Goal: Check status: Check status

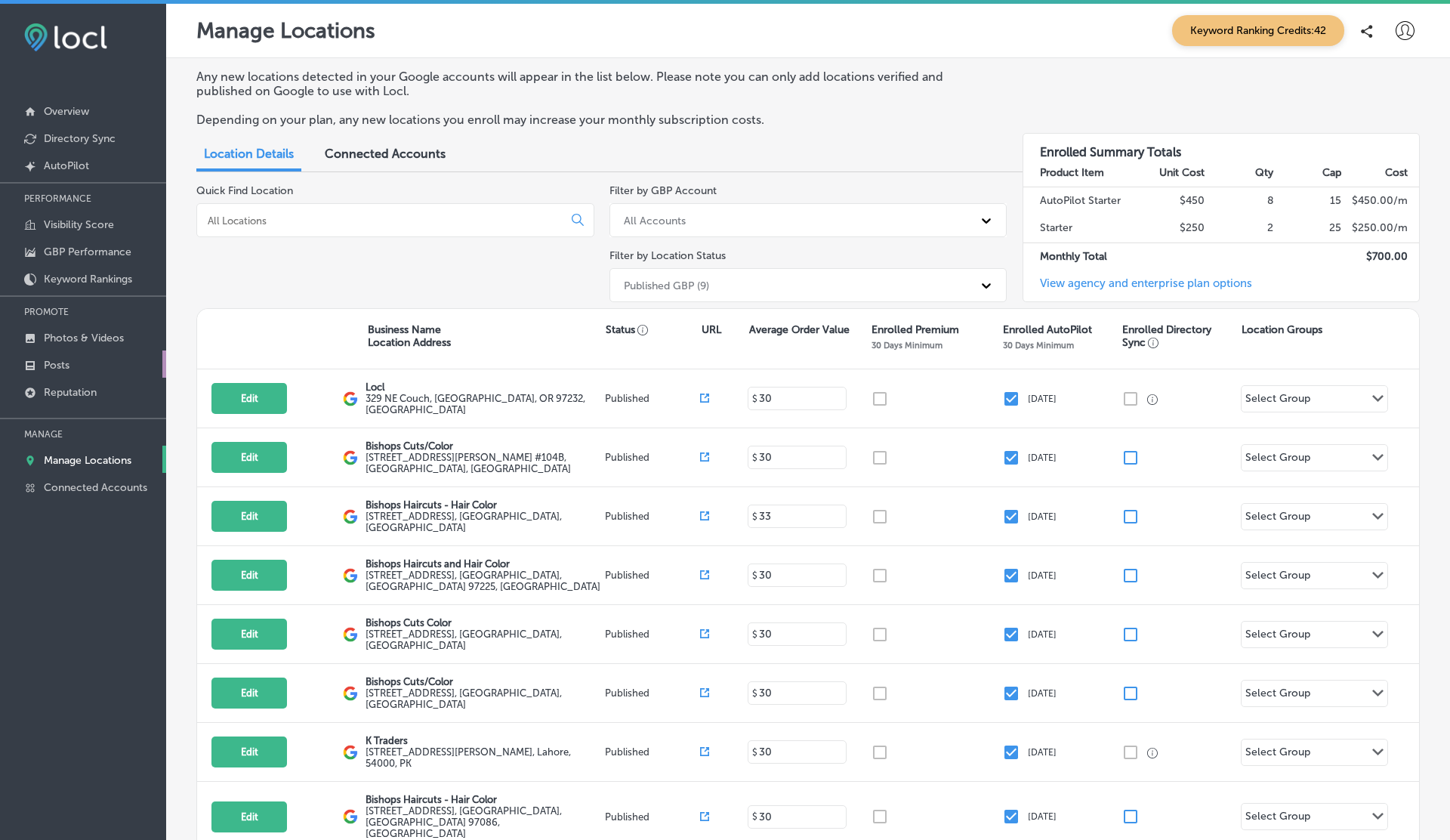
click at [77, 355] on link "Posts" at bounding box center [83, 364] width 167 height 27
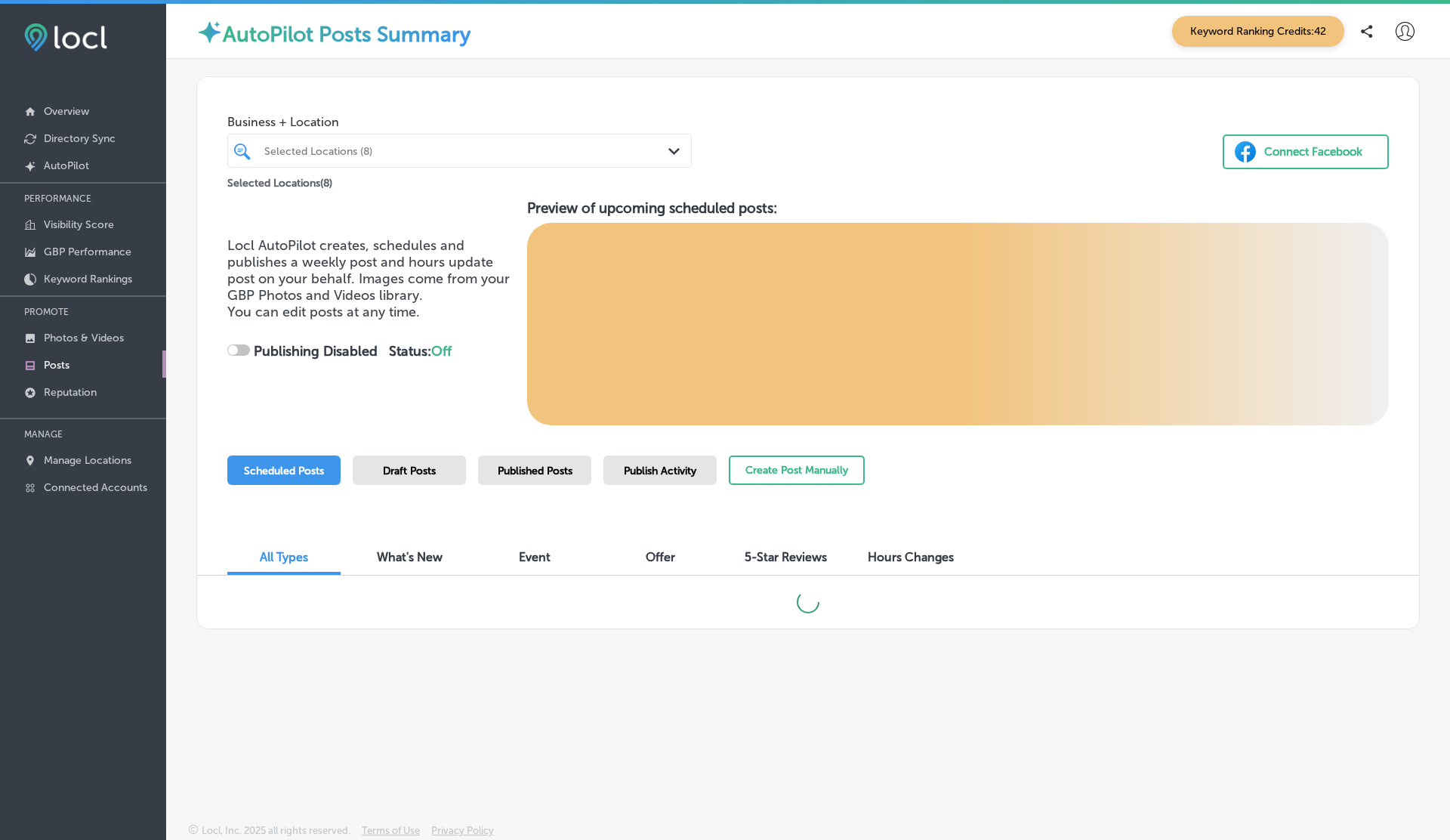
click at [642, 464] on span "Publish Activity" at bounding box center [660, 470] width 72 height 13
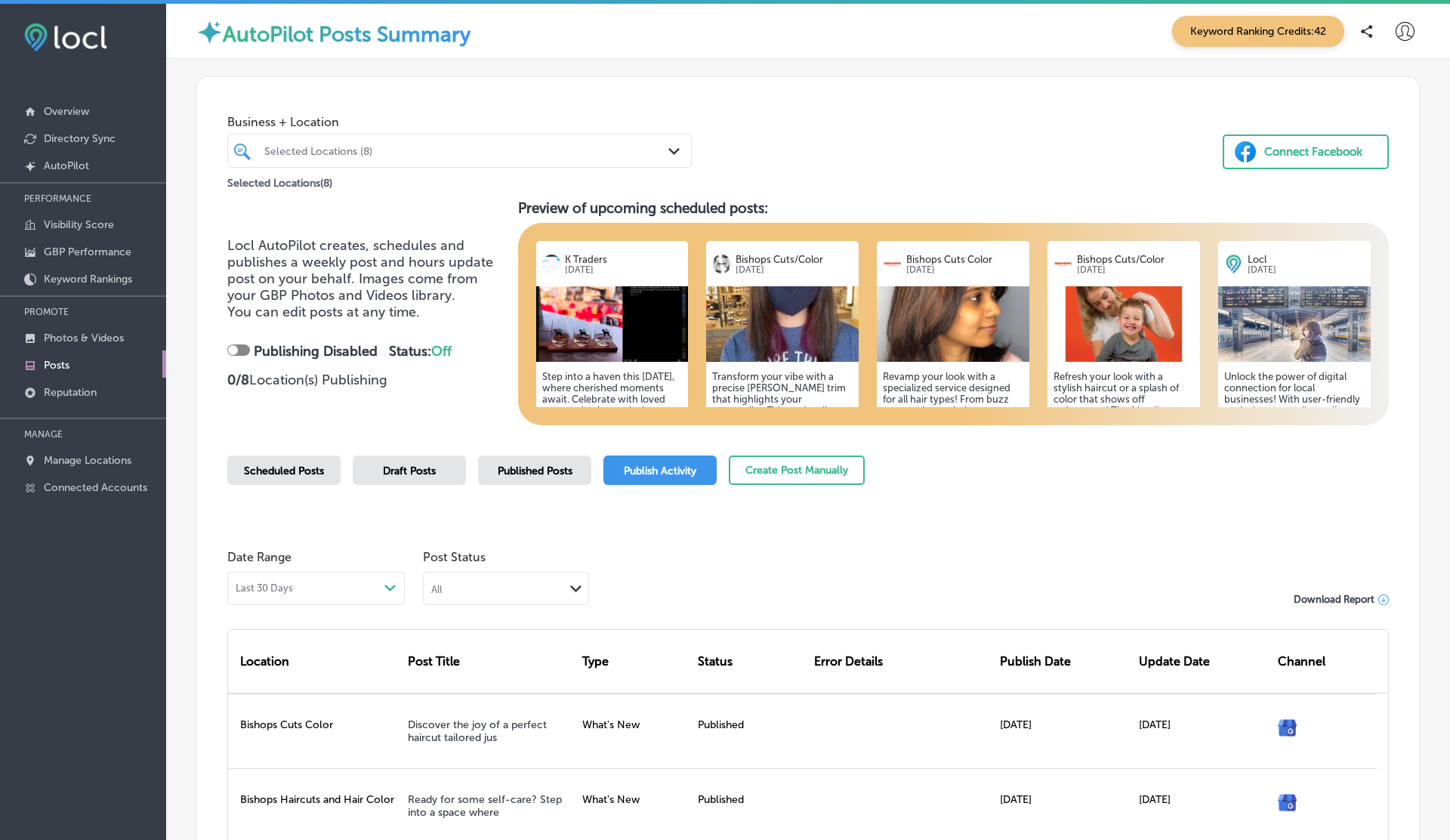
click at [501, 581] on div "All" at bounding box center [494, 588] width 140 height 15
click at [518, 584] on div "All" at bounding box center [494, 588] width 140 height 15
click at [650, 466] on span "Publish Activity" at bounding box center [660, 470] width 72 height 13
click at [546, 578] on div "All Path Created with Sketch." at bounding box center [505, 586] width 165 height 28
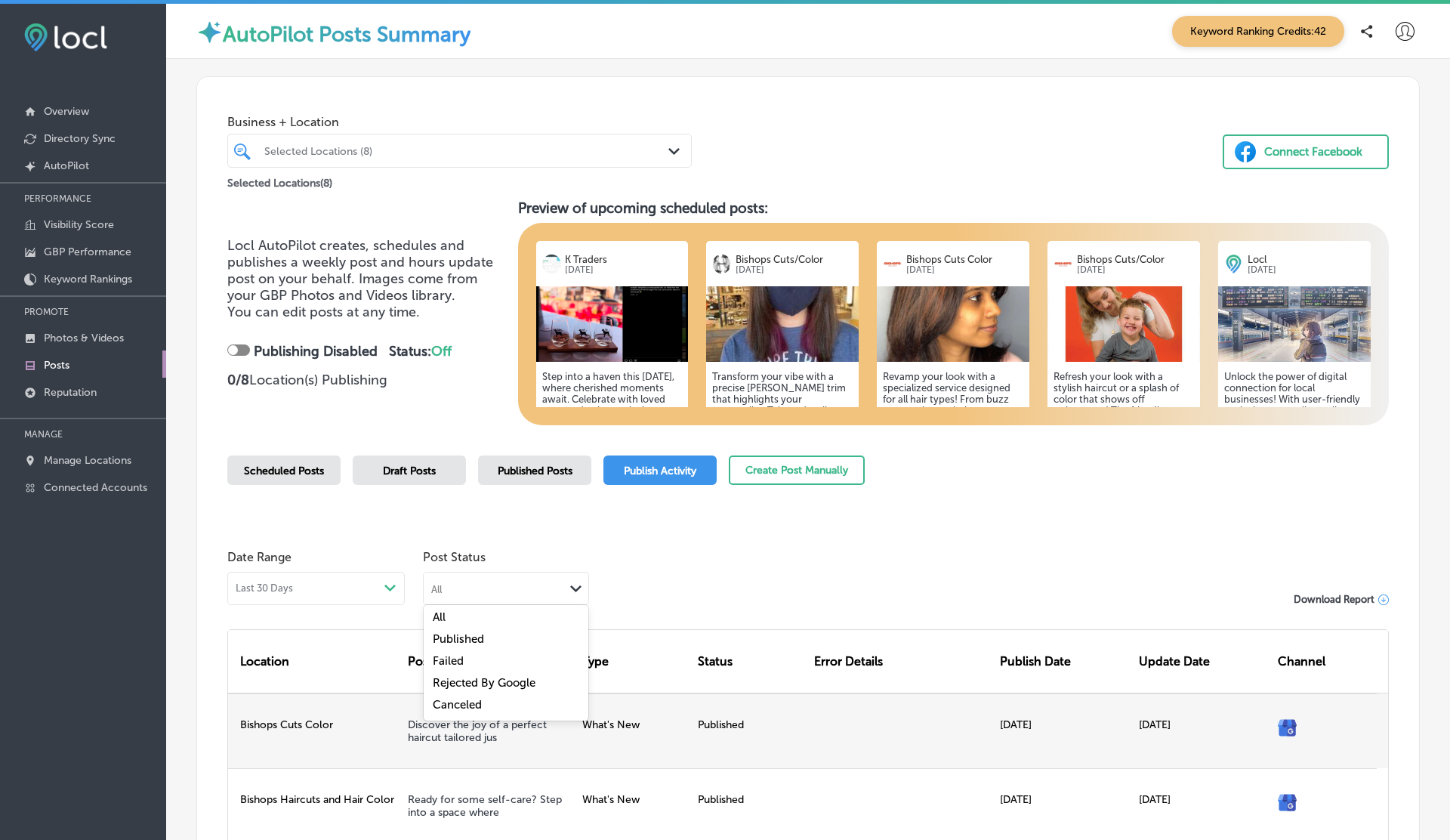
drag, startPoint x: 430, startPoint y: 611, endPoint x: 649, endPoint y: 754, distance: 261.6
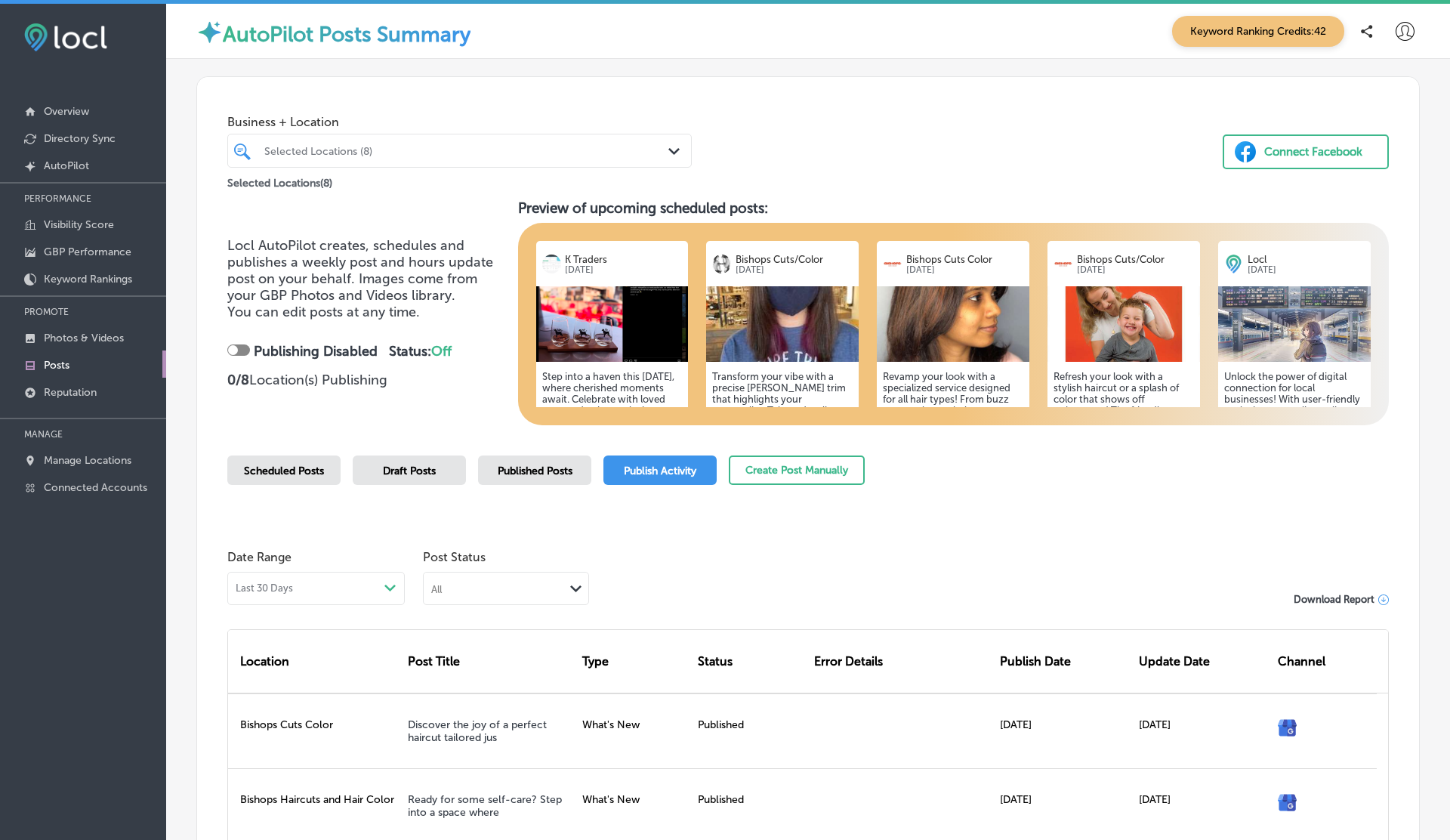
click at [518, 578] on div "All Path Created with Sketch." at bounding box center [505, 586] width 165 height 28
click at [467, 657] on div "Failed" at bounding box center [505, 662] width 165 height 21
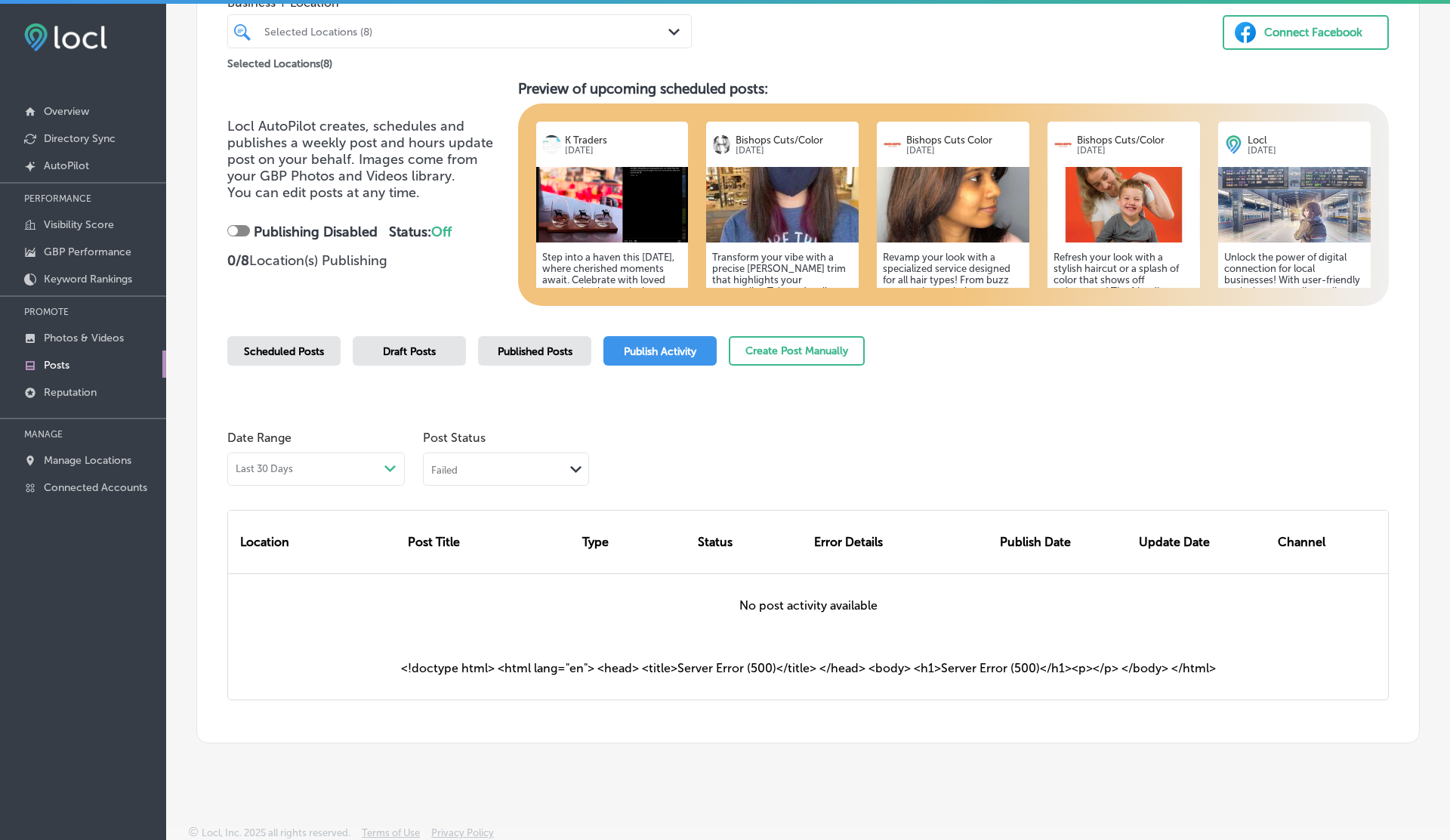
scroll to position [122, 0]
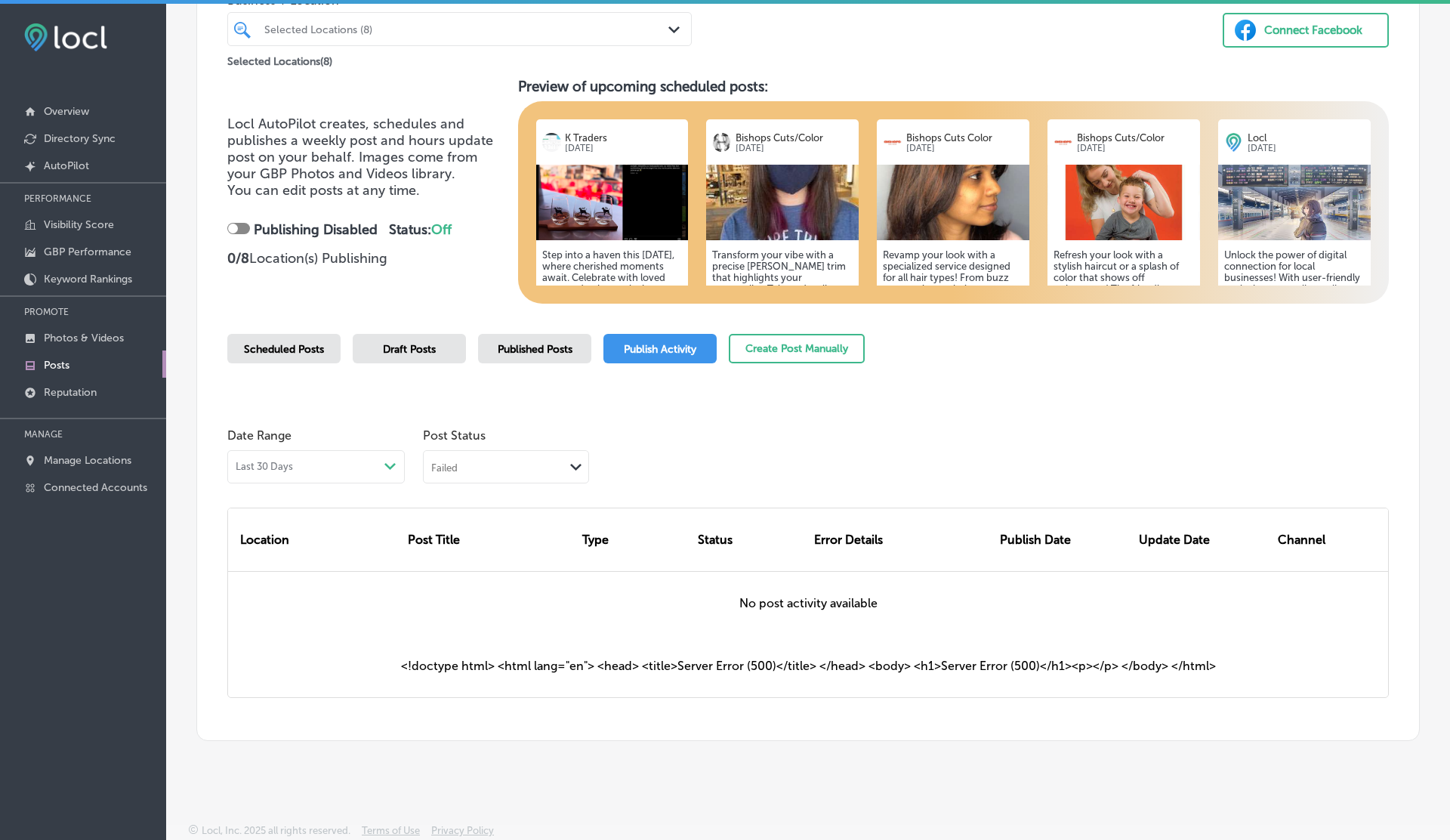
click at [798, 604] on div "No post activity available" at bounding box center [807, 603] width 1160 height 62
copy div "No post activity available"
click at [637, 672] on div "<!doctype html> <html lang="en"> <head> <title>Server Error (500)</title> </hea…" at bounding box center [807, 666] width 1160 height 62
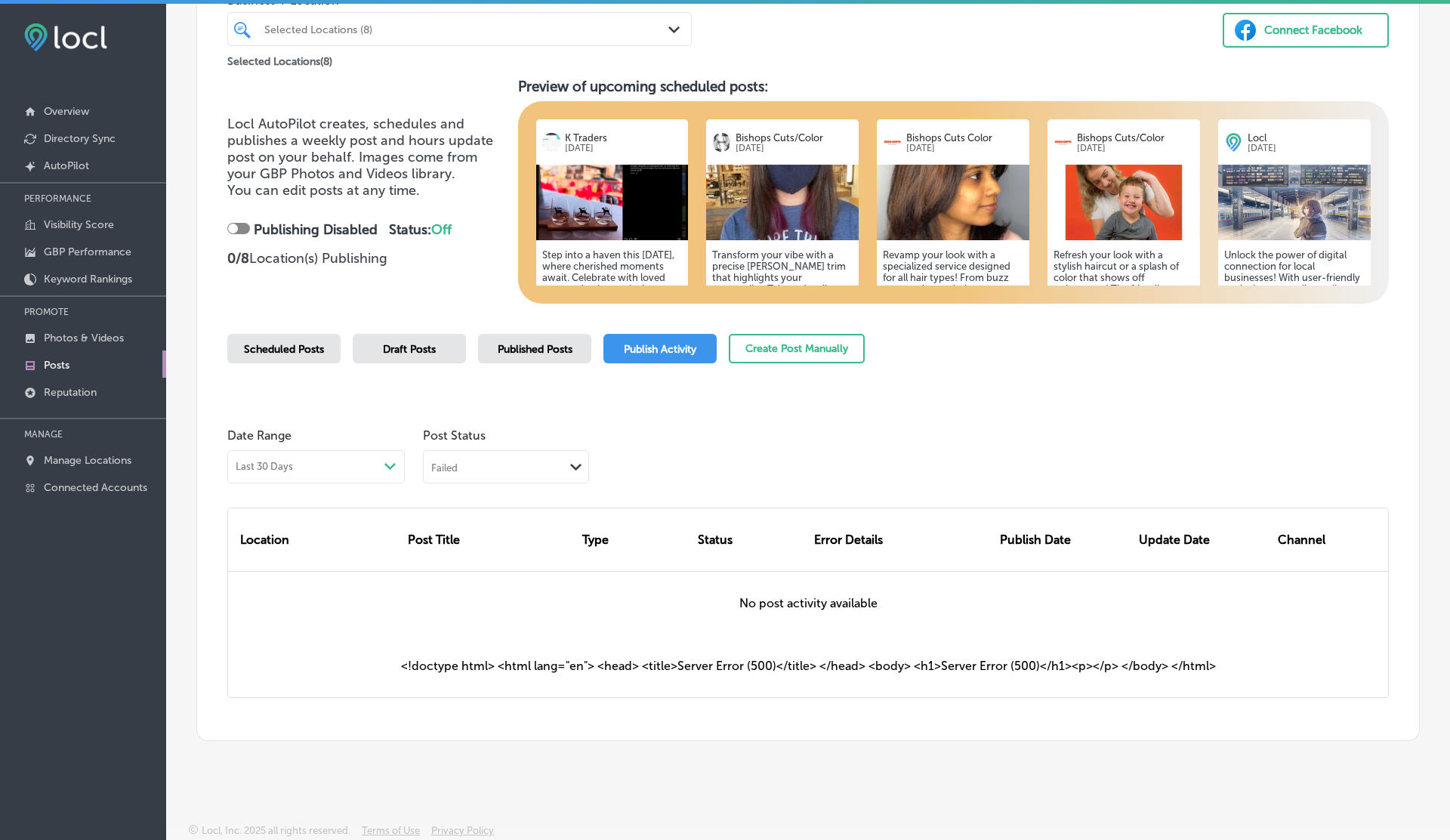
click at [637, 672] on div "<!doctype html> <html lang="en"> <head> <title>Server Error (500)</title> </hea…" at bounding box center [807, 666] width 1160 height 62
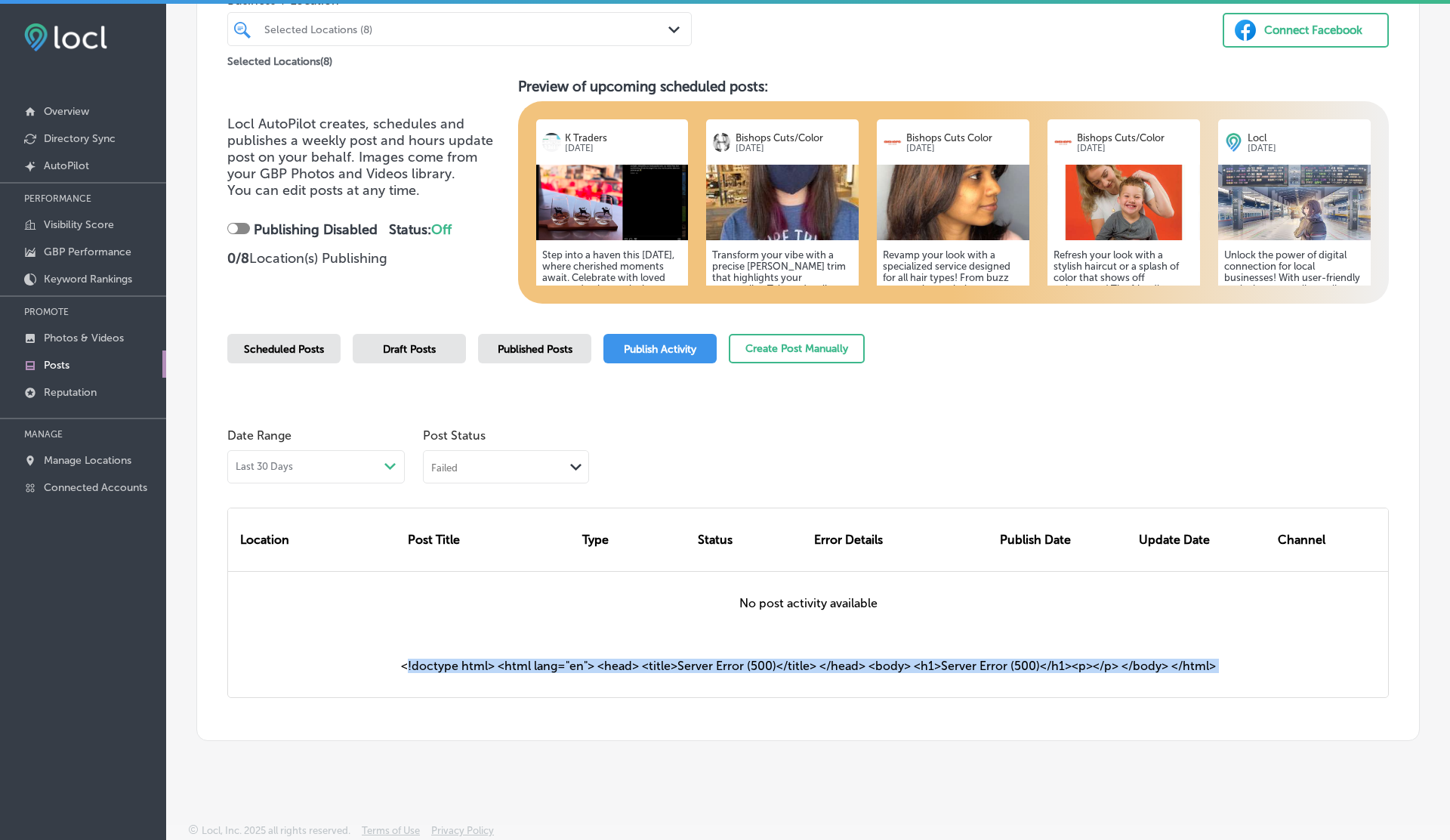
click at [637, 672] on div "<!doctype html> <html lang="en"> <head> <title>Server Error (500)</title> </hea…" at bounding box center [807, 666] width 1160 height 62
copy div "<!doctype html> <html lang="en"> <head> <title>Server Error (500)</title> </hea…"
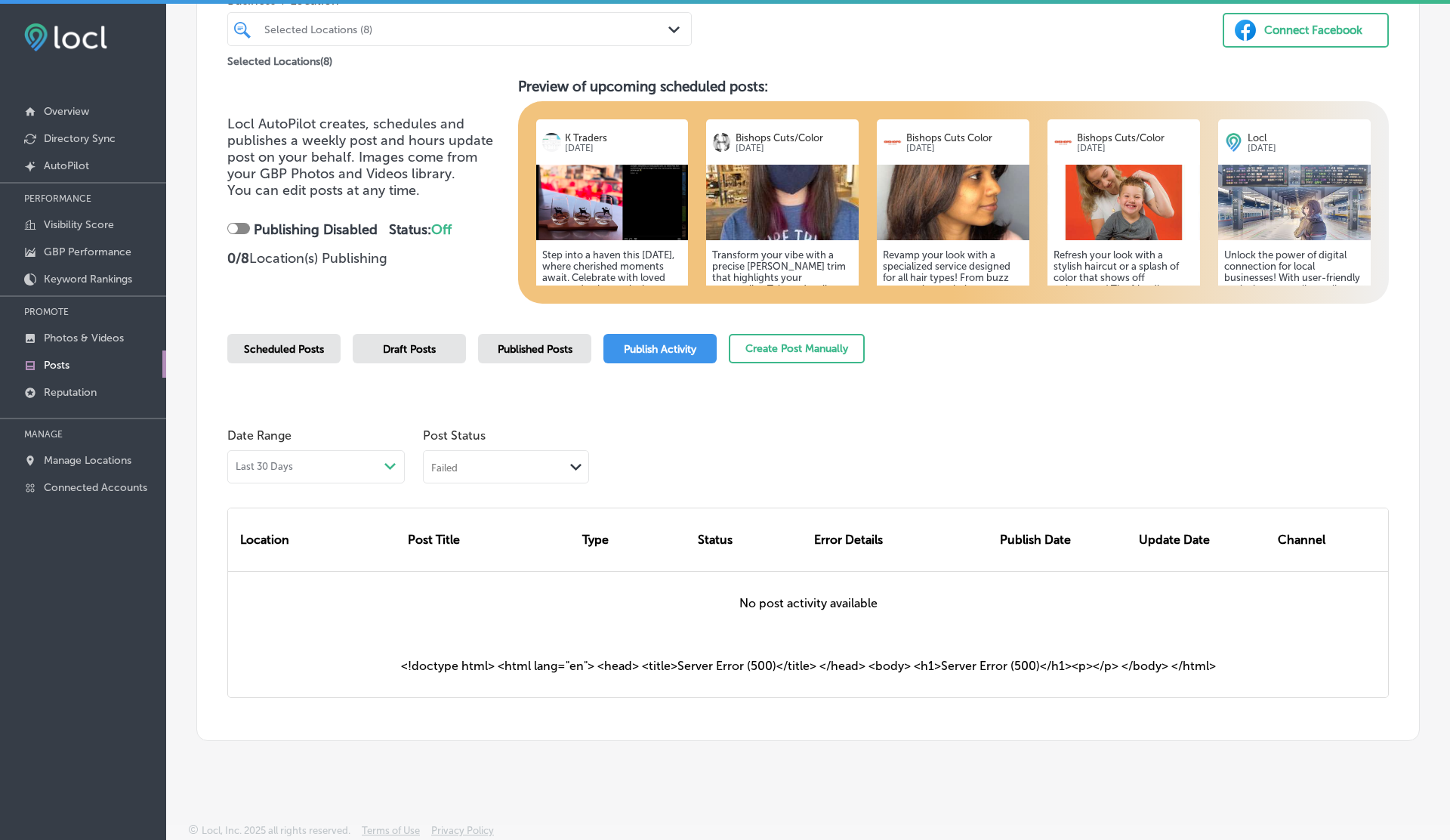
click at [788, 605] on div "No post activity available" at bounding box center [807, 603] width 1160 height 62
copy div "No post activity available"
click at [625, 669] on div "<!doctype html> <html lang="en"> <head> <title>Server Error (500)</title> </hea…" at bounding box center [807, 666] width 1160 height 62
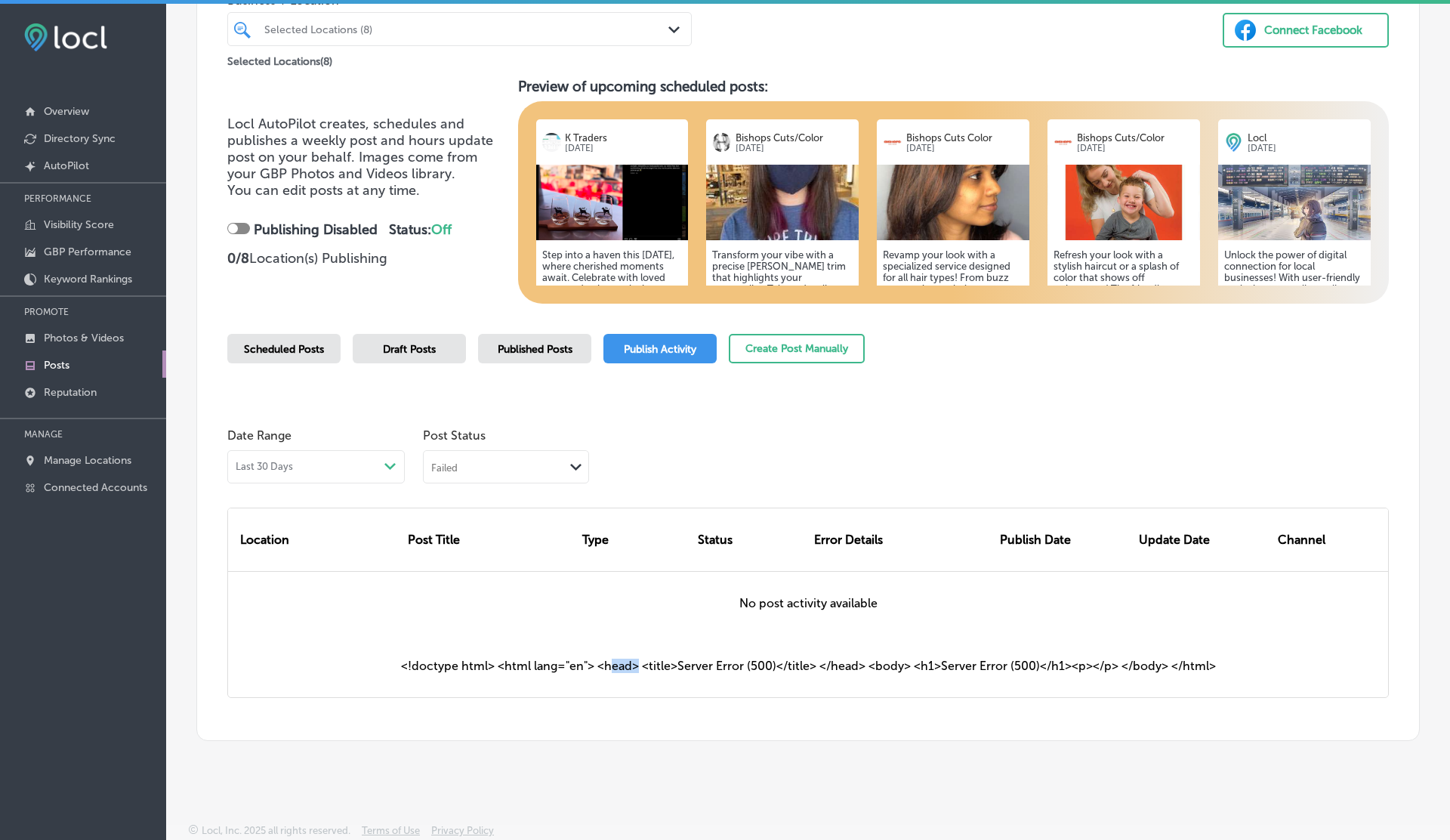
click at [625, 669] on div "<!doctype html> <html lang="en"> <head> <title>Server Error (500)</title> </hea…" at bounding box center [807, 666] width 1160 height 62
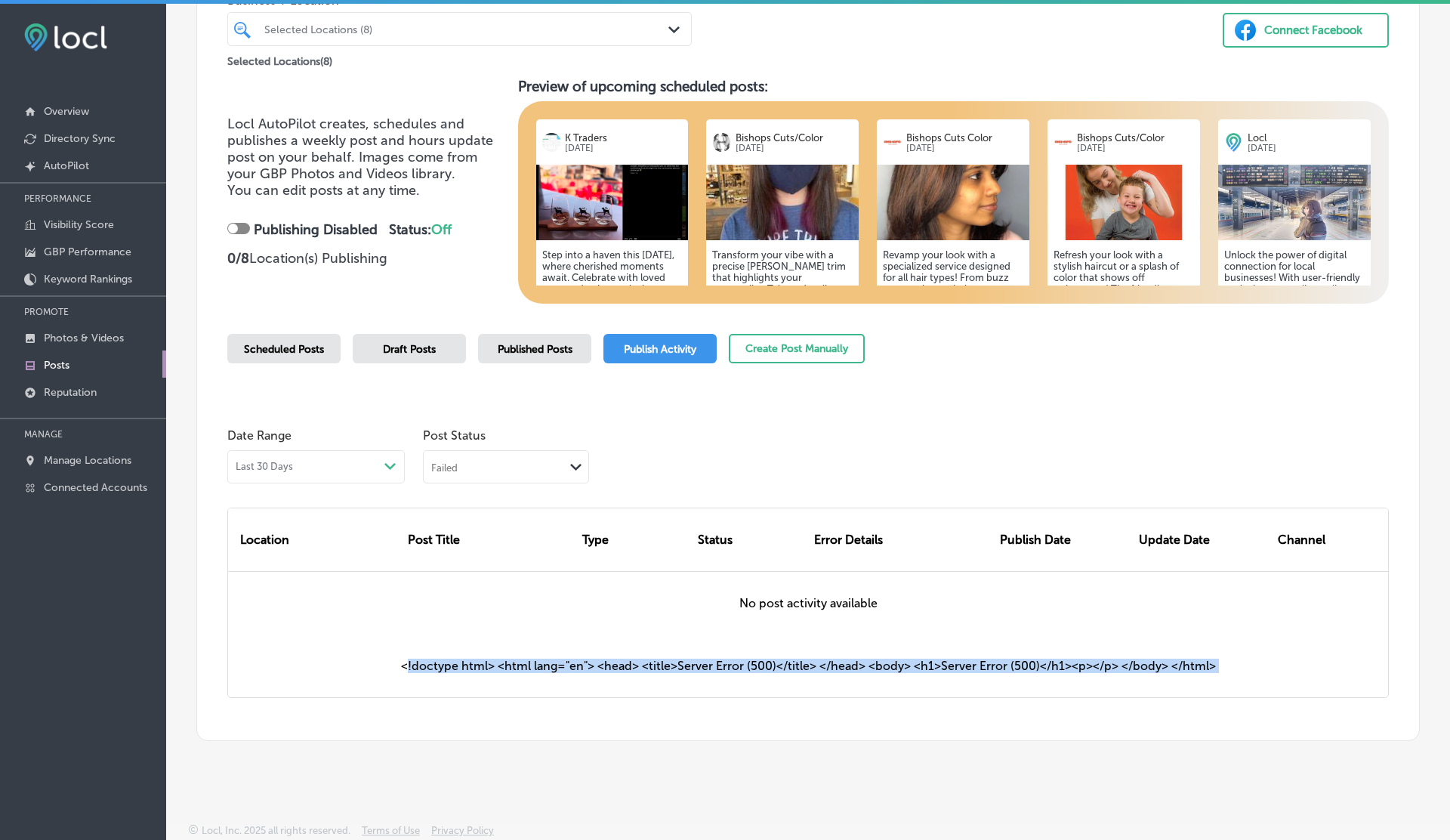
click at [625, 669] on div "<!doctype html> <html lang="en"> <head> <title>Server Error (500)</title> </hea…" at bounding box center [807, 666] width 1160 height 62
copy div "<!doctype html> <html lang="en"> <head> <title>Server Error (500)</title> </hea…"
click at [611, 638] on div "<!doctype html> <html lang="en"> <head> <title>Server Error (500)</title> </hea…" at bounding box center [807, 666] width 1160 height 62
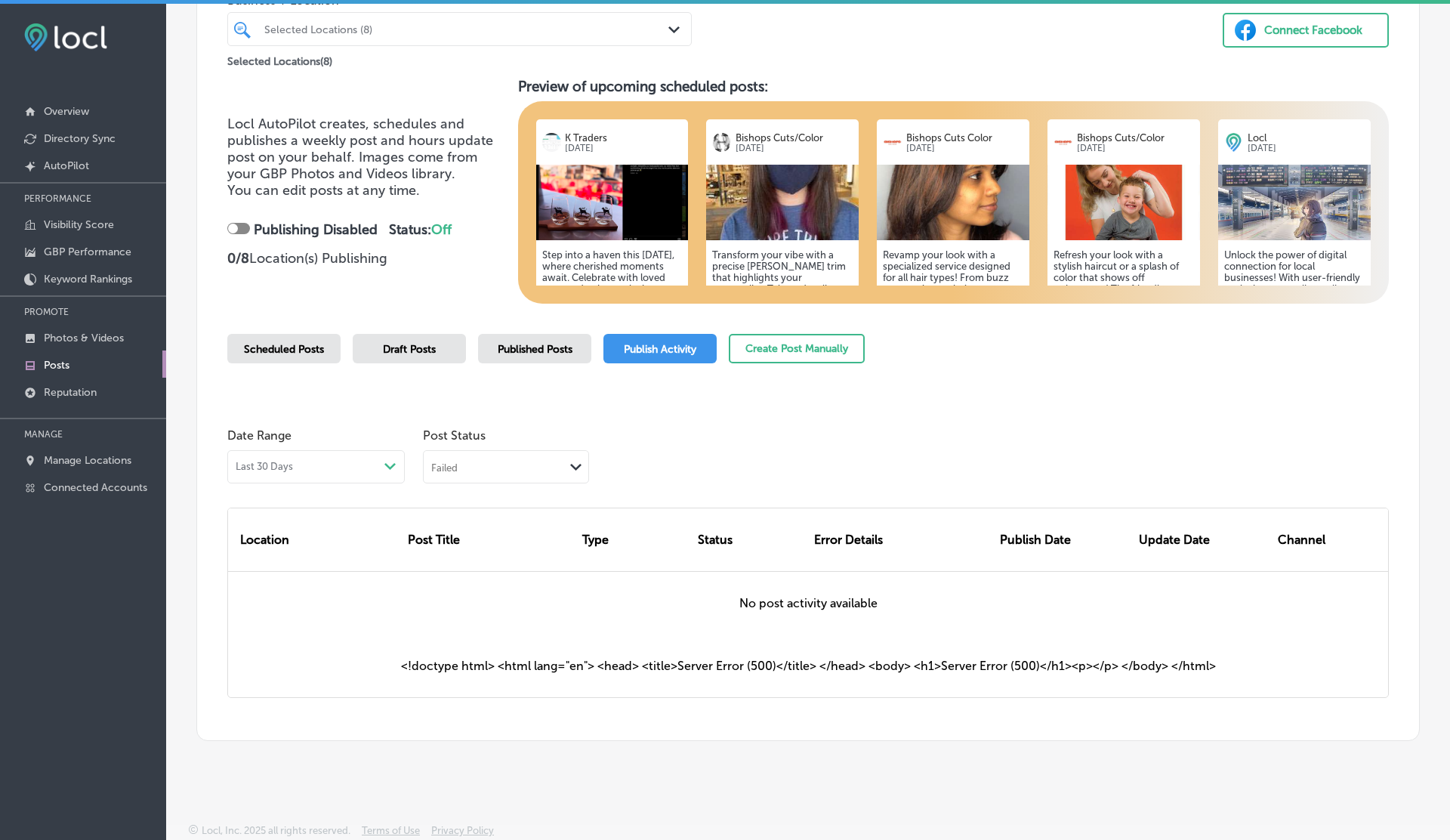
click at [503, 469] on div "Failed" at bounding box center [494, 466] width 140 height 15
click at [465, 511] on label "Published" at bounding box center [458, 517] width 52 height 14
